Goal: Task Accomplishment & Management: Use online tool/utility

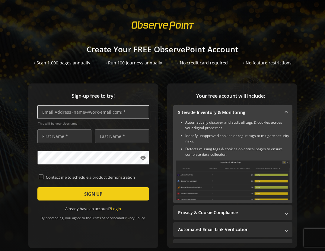
click at [70, 113] on input "text" at bounding box center [93, 112] width 112 height 14
click at [118, 114] on input "text" at bounding box center [93, 112] width 112 height 14
paste input "[EMAIL_ADDRESS][DOMAIN_NAME]"
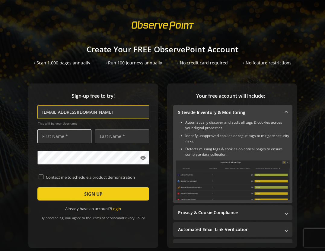
type input "[EMAIL_ADDRESS][DOMAIN_NAME]"
click at [76, 135] on input "text" at bounding box center [64, 136] width 54 height 14
type input "Garnet"
type input "Boutette"
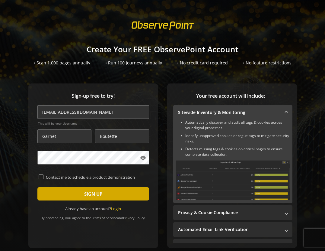
click at [96, 195] on span "SIGN UP" at bounding box center [93, 193] width 18 height 11
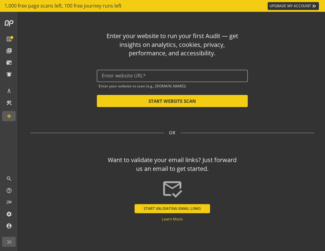
click at [195, 73] on input "text" at bounding box center [172, 76] width 141 height 6
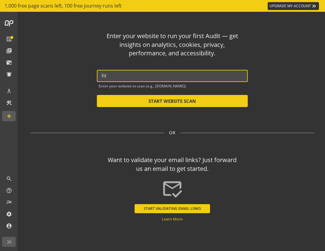
type input "h"
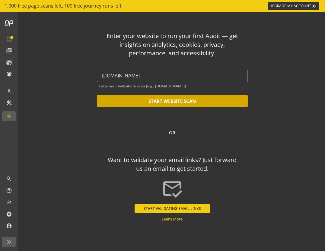
click at [173, 97] on button "START WEBSITE SCAN" at bounding box center [172, 101] width 151 height 12
type input "[URL][DOMAIN_NAME]"
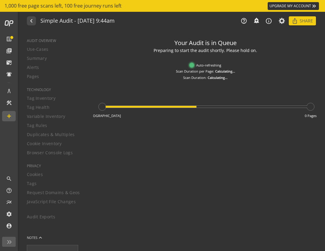
type textarea "Notes can include: -a description of what this audit is validating -changes in …"
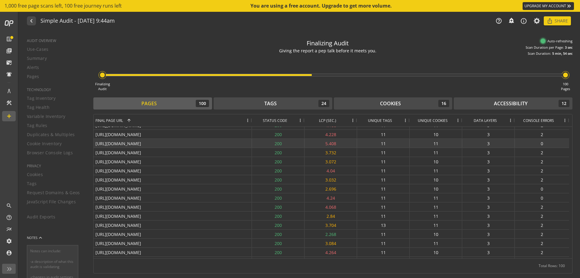
scroll to position [775, 0]
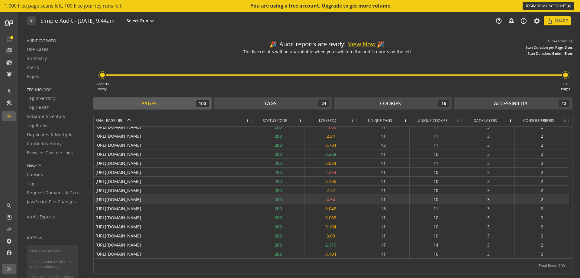
click at [151, 197] on div "[URL][DOMAIN_NAME]" at bounding box center [173, 199] width 158 height 9
click at [161, 106] on div "Pages 100" at bounding box center [152, 103] width 113 height 7
click at [281, 104] on div "Tags 24" at bounding box center [273, 103] width 113 height 7
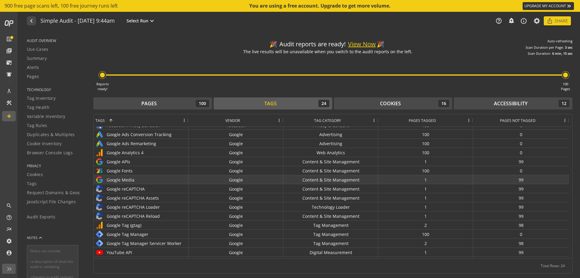
scroll to position [86, 0]
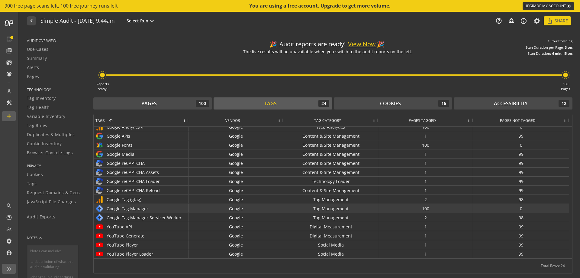
click at [325, 209] on div "Tag Management" at bounding box center [330, 208] width 95 height 9
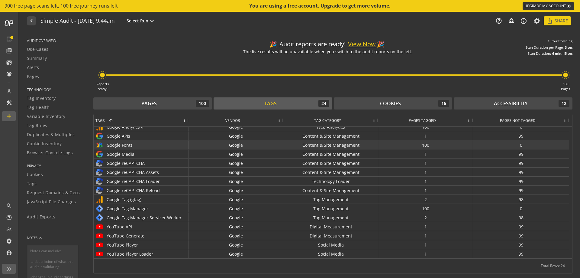
click at [119, 144] on div "Google Fonts" at bounding box center [140, 144] width 91 height 9
click at [237, 147] on div "Google" at bounding box center [236, 144] width 95 height 9
click at [325, 145] on div "Content & Site Management" at bounding box center [330, 144] width 95 height 9
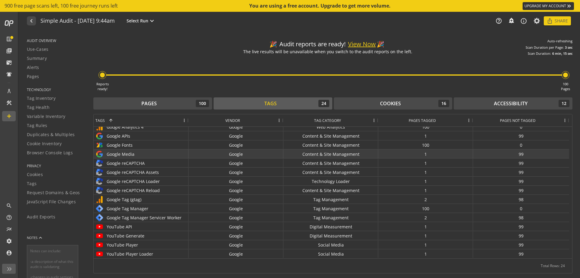
scroll to position [0, 0]
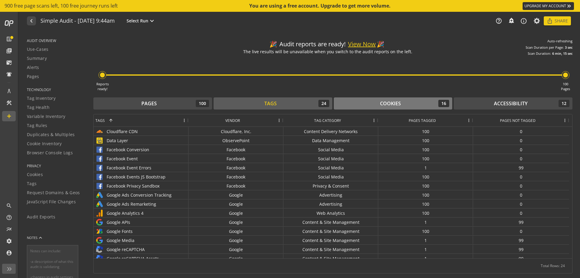
click at [325, 103] on div "Cookies" at bounding box center [390, 103] width 21 height 7
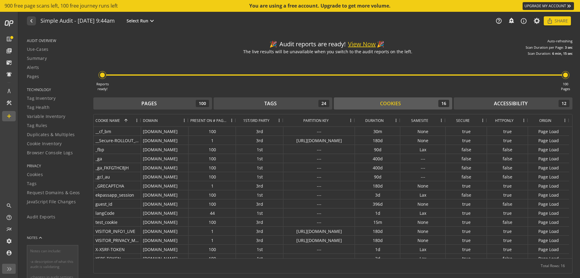
drag, startPoint x: 330, startPoint y: 120, endPoint x: 354, endPoint y: 122, distance: 24.2
click at [325, 122] on div at bounding box center [354, 120] width 2 height 12
click at [325, 105] on div "Accessibility" at bounding box center [511, 103] width 34 height 7
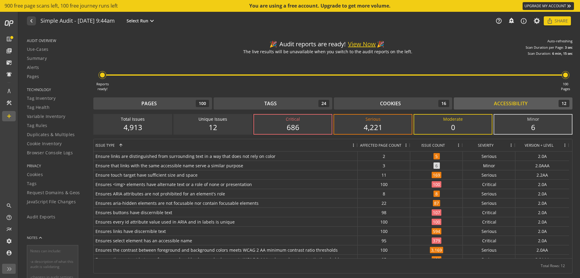
click at [304, 121] on div "Critical" at bounding box center [293, 119] width 66 height 6
click at [286, 158] on span "Ensure links are distinguished from surrounding text in a way that does not rel…" at bounding box center [225, 156] width 260 height 9
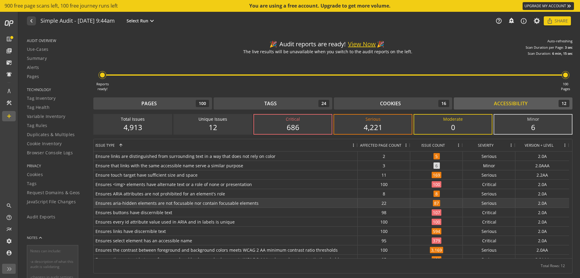
click at [166, 205] on span "Ensures aria-hidden elements are not focusable nor contain focusable elements" at bounding box center [225, 202] width 260 height 9
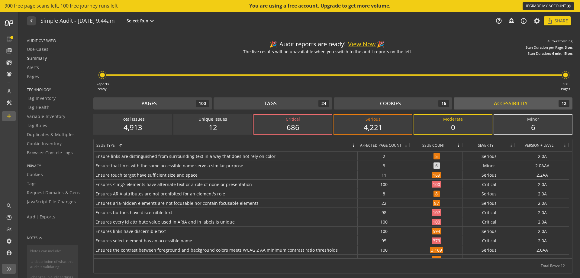
click at [37, 60] on span "Summary" at bounding box center [37, 58] width 20 height 6
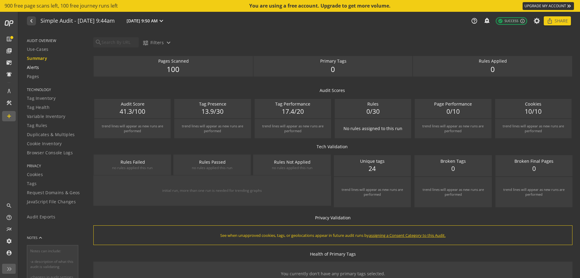
click at [37, 66] on span "Alerts" at bounding box center [33, 67] width 12 height 6
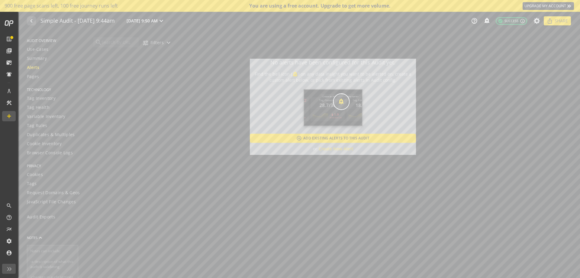
click at [325, 137] on button "add_circle_outline Add Existing Alerts To This Audit" at bounding box center [333, 138] width 166 height 9
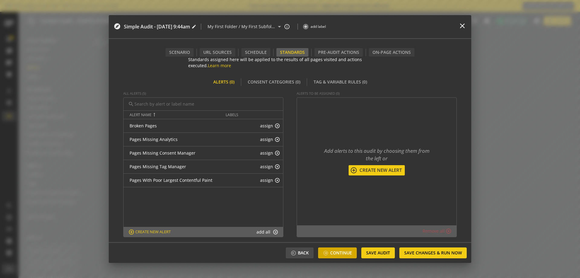
click at [325, 250] on span "Continue" at bounding box center [341, 252] width 22 height 11
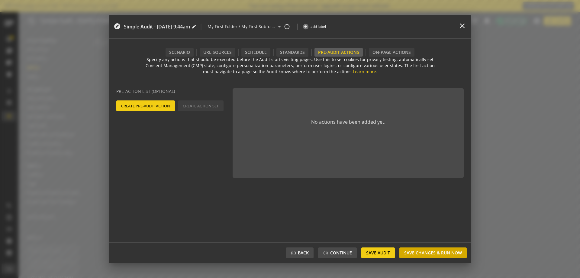
click at [325, 250] on span "Save Changes & Run Now" at bounding box center [433, 252] width 58 height 11
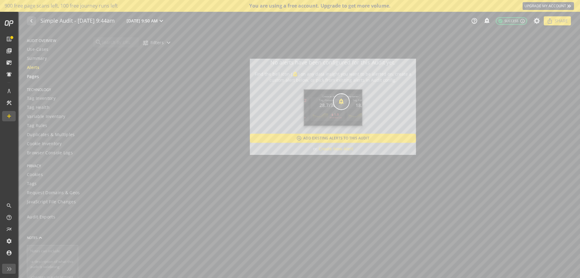
click at [28, 75] on span "Pages" at bounding box center [33, 76] width 12 height 6
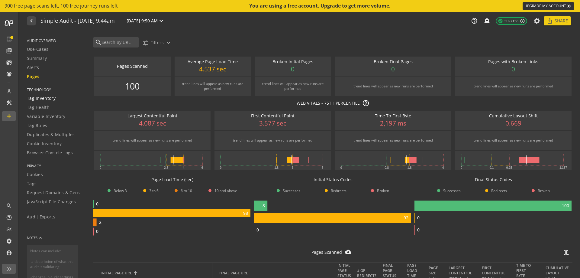
click at [44, 98] on span "Tag Inventory" at bounding box center [41, 98] width 29 height 6
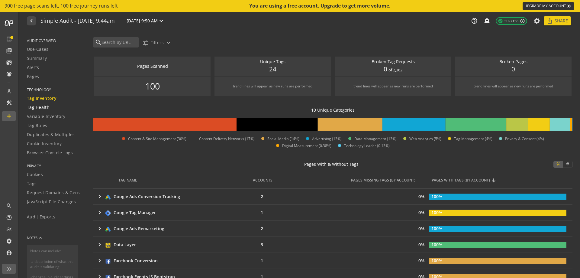
click at [35, 107] on span "Tag Health" at bounding box center [38, 107] width 23 height 6
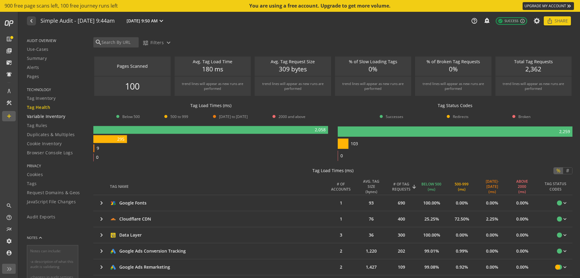
click at [50, 118] on span "Variable Inventory" at bounding box center [46, 116] width 38 height 6
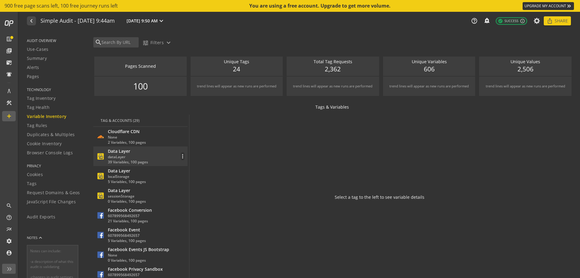
click at [123, 156] on div "dataLayer" at bounding box center [128, 156] width 40 height 5
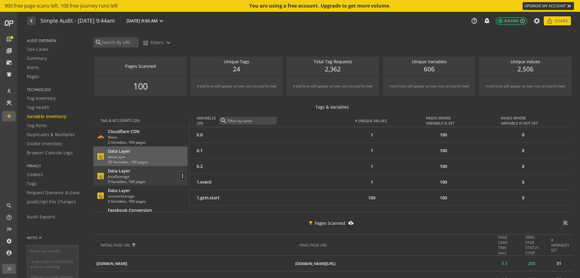
click at [119, 172] on div "Data Layer" at bounding box center [127, 171] width 38 height 6
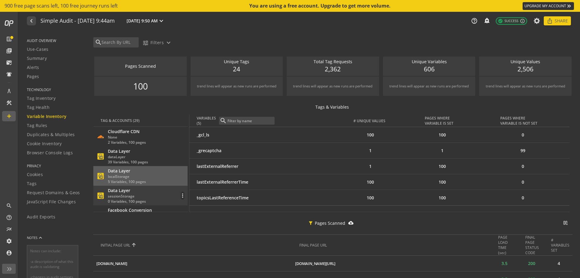
click at [131, 198] on div "sessionStorage" at bounding box center [127, 195] width 38 height 5
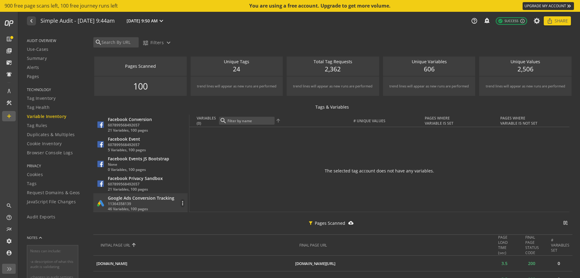
scroll to position [60, 0]
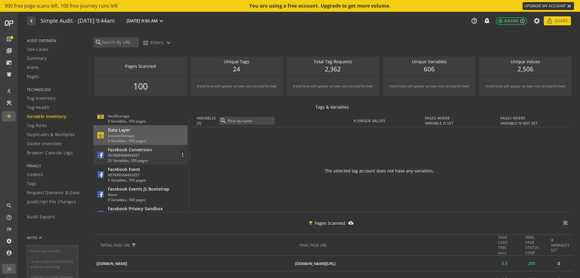
click at [129, 158] on div "21 Variables, 100 pages" at bounding box center [130, 160] width 44 height 5
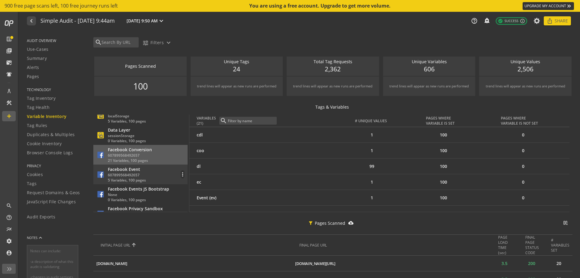
click at [128, 170] on div "Facebook Event" at bounding box center [127, 169] width 38 height 6
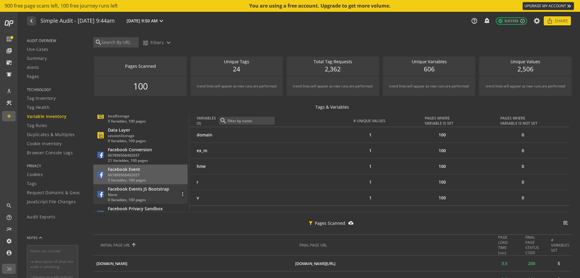
click at [126, 191] on div "Facebook Events JS Bootstrap" at bounding box center [138, 189] width 61 height 6
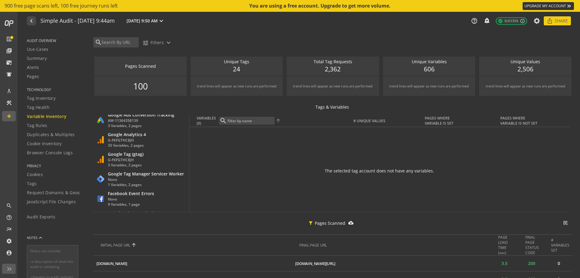
scroll to position [242, 0]
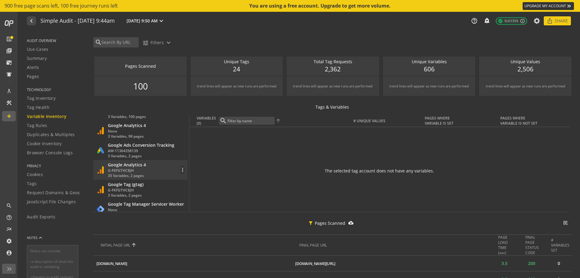
click at [125, 165] on div "Google Analytics 4" at bounding box center [127, 165] width 38 height 6
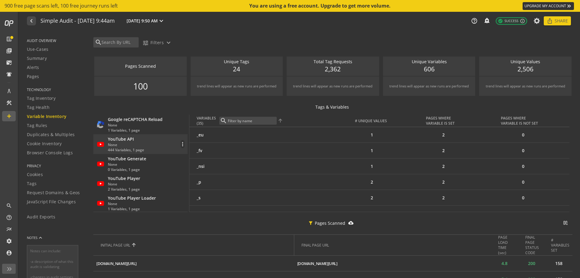
scroll to position [485, 0]
click at [126, 162] on div "None" at bounding box center [127, 162] width 38 height 5
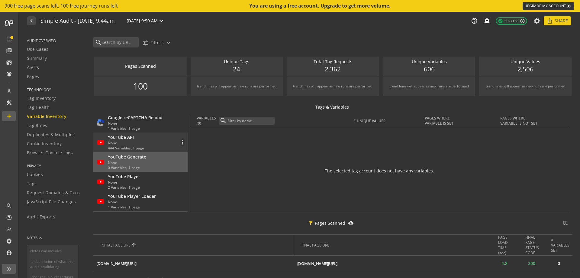
click at [128, 147] on div "444 Variables, 1 page" at bounding box center [126, 147] width 36 height 5
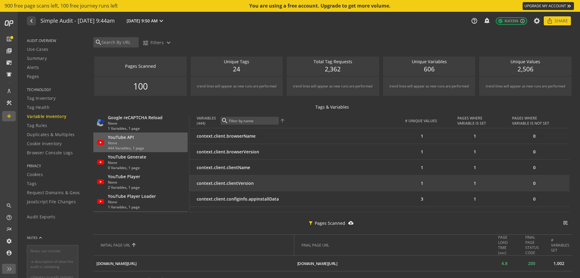
scroll to position [0, 0]
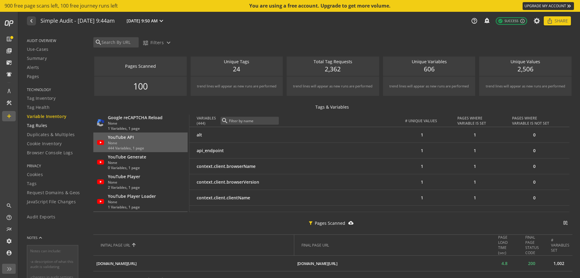
click at [40, 127] on span "Tag Rules" at bounding box center [37, 125] width 21 height 6
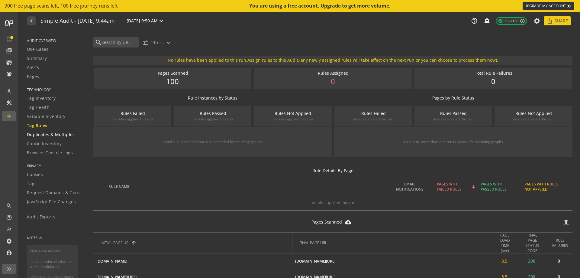
click at [52, 138] on link "Duplicates & Multiples" at bounding box center [56, 134] width 59 height 9
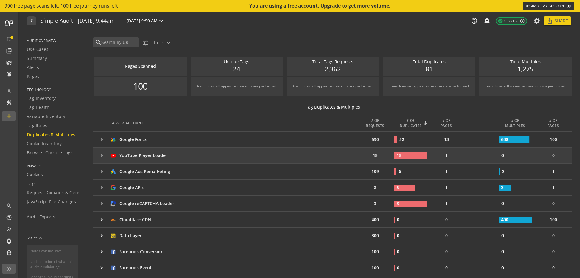
click at [103, 158] on mat-icon "keyboard_arrow_right" at bounding box center [101, 155] width 7 height 7
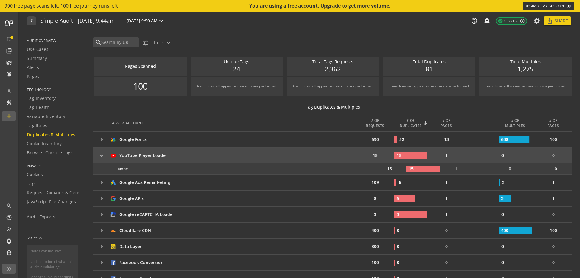
click at [103, 158] on mat-icon "keyboard_arrow_right" at bounding box center [101, 155] width 7 height 7
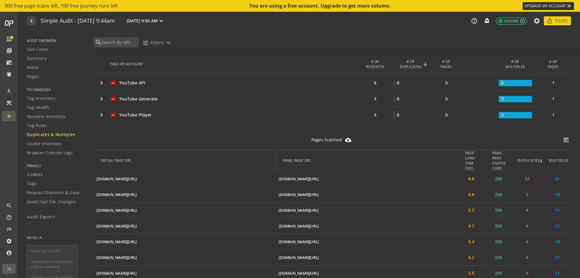
scroll to position [423, 0]
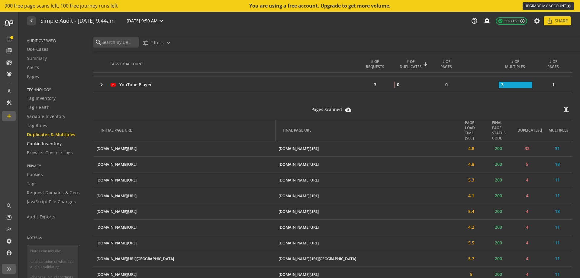
click at [34, 146] on span "Cookie Inventory" at bounding box center [44, 143] width 35 height 6
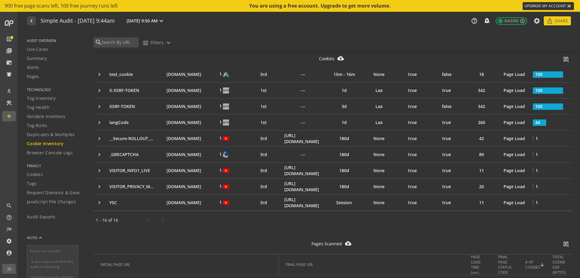
scroll to position [211, 0]
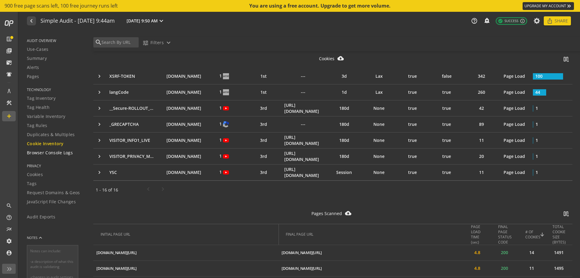
click at [56, 153] on span "Browser Console Logs" at bounding box center [50, 153] width 46 height 6
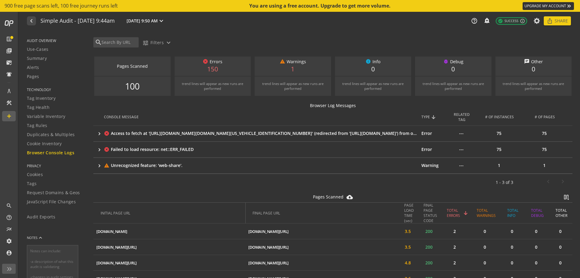
click at [325, 132] on div "Access to fetch at '[URL][DOMAIN_NAME][DOMAIN_NAME][US_VEHICLE_IDENTIFICATION_N…" at bounding box center [264, 133] width 306 height 6
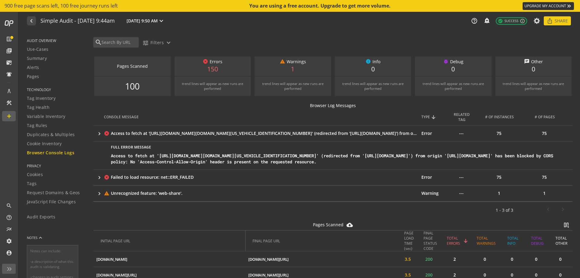
click at [241, 185] on td "cancel Failed to load resource: net::ERR_FAILED" at bounding box center [263, 177] width 318 height 16
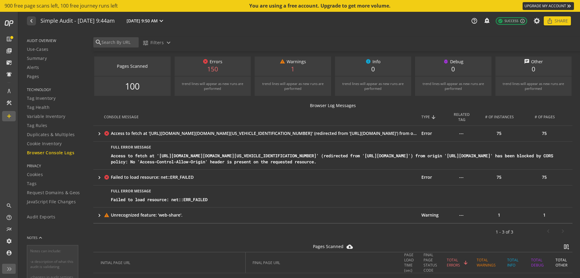
scroll to position [60, 0]
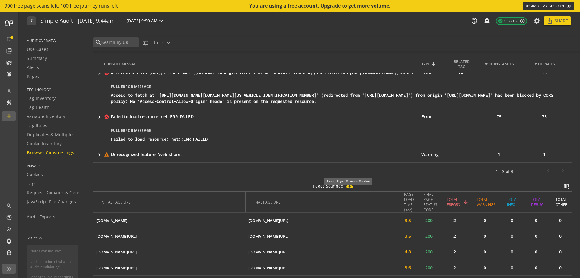
click at [325, 189] on mat-icon "cloud_download_filled" at bounding box center [350, 186] width 7 height 6
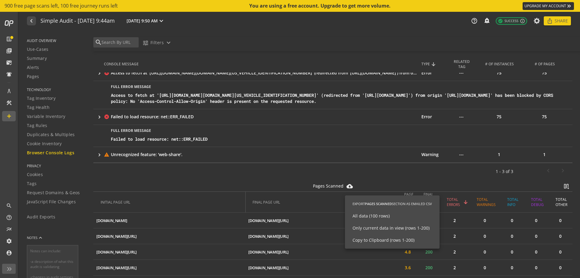
click at [322, 182] on div at bounding box center [290, 139] width 580 height 278
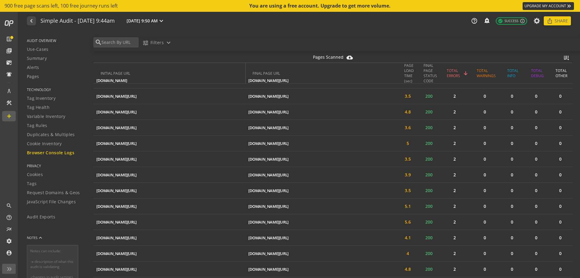
scroll to position [0, 0]
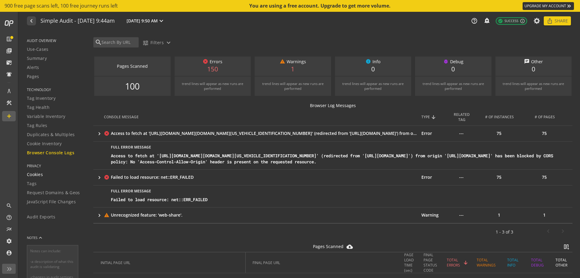
click at [32, 173] on span "Cookies" at bounding box center [35, 174] width 16 height 6
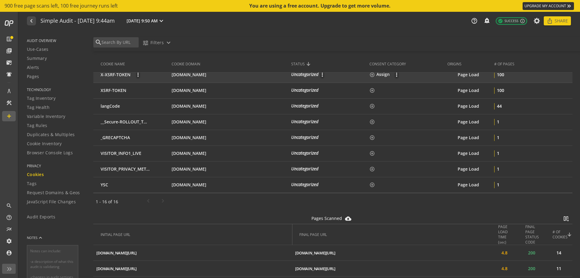
scroll to position [242, 0]
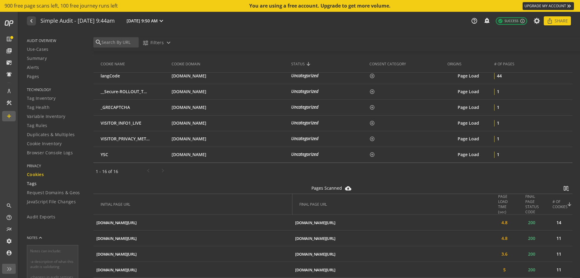
click at [36, 185] on span "Tags" at bounding box center [32, 183] width 10 height 6
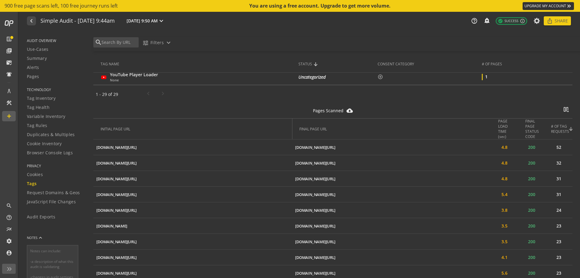
scroll to position [555, 0]
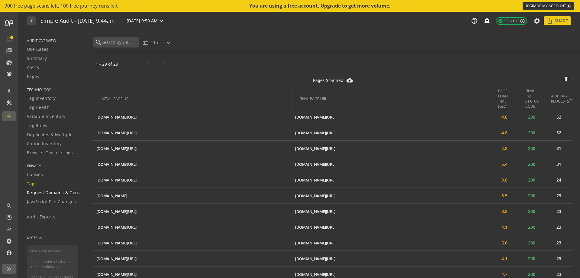
click at [40, 193] on span "Request Domains & Geos" at bounding box center [53, 192] width 53 height 6
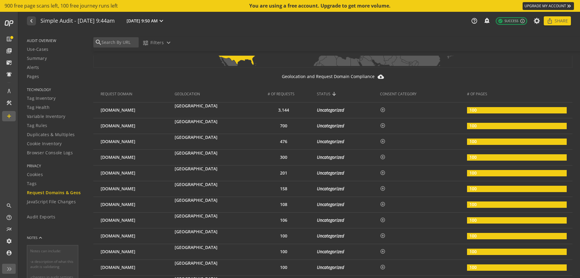
scroll to position [121, 0]
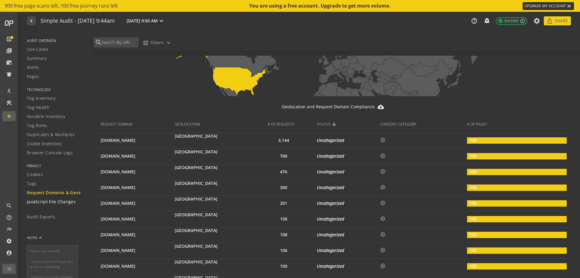
click at [52, 202] on span "JavaScript File Changes" at bounding box center [51, 201] width 49 height 6
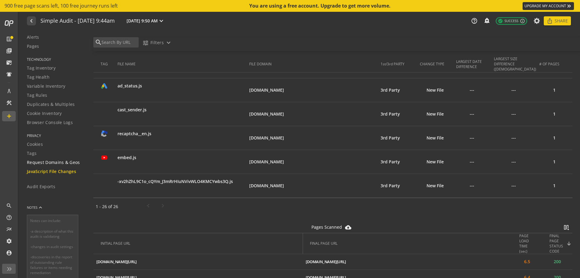
scroll to position [60, 0]
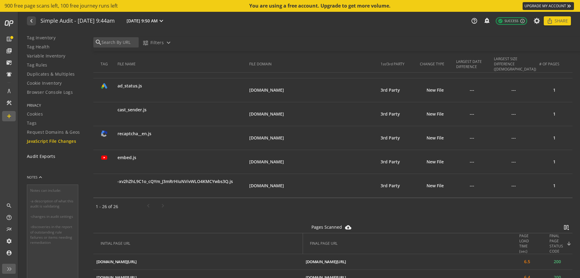
click at [41, 157] on span "Audit Exports" at bounding box center [41, 156] width 28 height 6
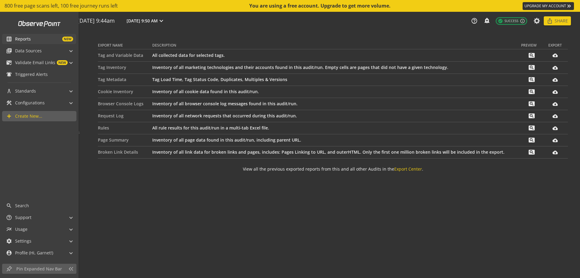
click at [27, 39] on span "Reports" at bounding box center [23, 39] width 16 height 6
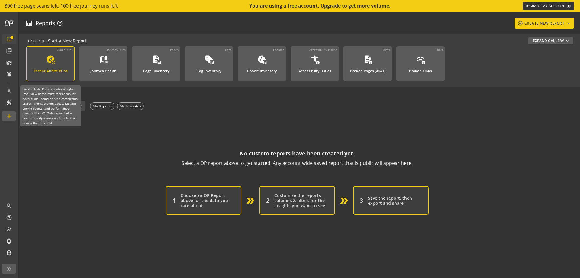
click at [62, 67] on div "Recent Audits Runs" at bounding box center [50, 69] width 34 height 8
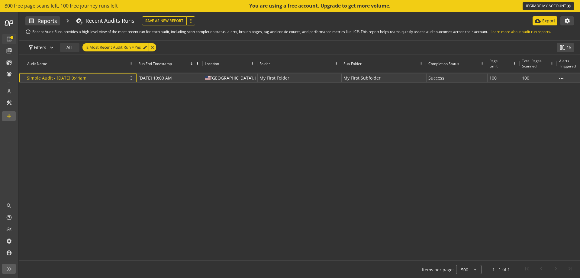
click at [77, 80] on link "Simple Audit - [DATE] 9:44am" at bounding box center [57, 78] width 60 height 6
click at [325, 23] on p "Export" at bounding box center [548, 21] width 13 height 6
